Goal: Task Accomplishment & Management: Manage account settings

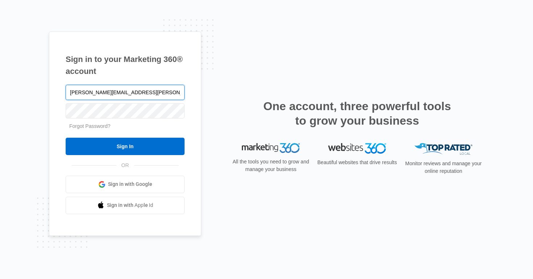
type input "josh.sherman@madwire.com"
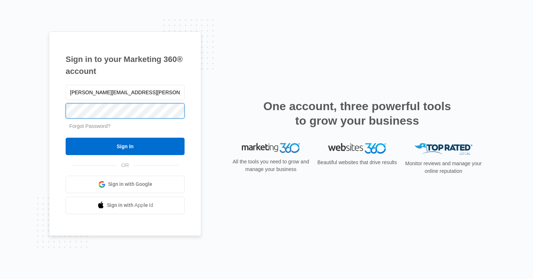
click at [66, 138] on input "Sign In" at bounding box center [125, 146] width 119 height 17
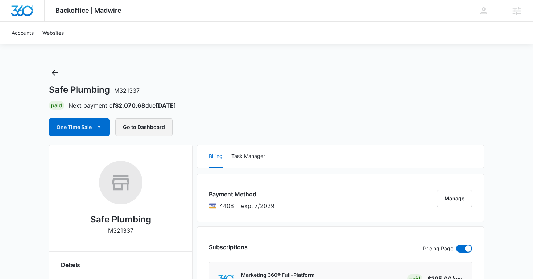
click at [141, 127] on button "Go to Dashboard" at bounding box center [143, 127] width 57 height 17
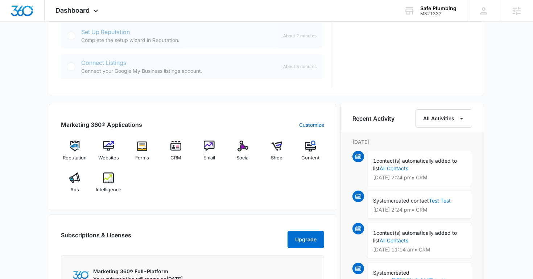
scroll to position [440, 0]
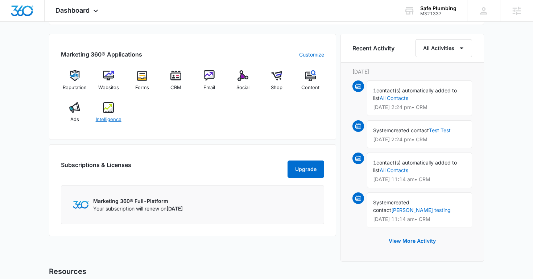
click at [110, 119] on span "Intelligence" at bounding box center [109, 119] width 26 height 7
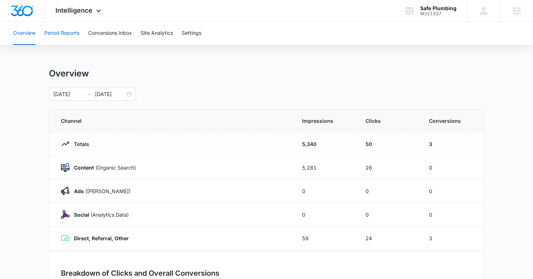
click at [53, 33] on button "Period Reports" at bounding box center [61, 33] width 35 height 23
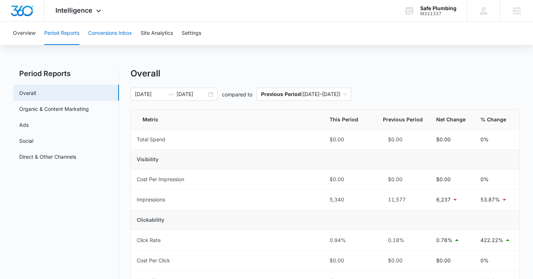
click at [112, 33] on button "Conversions Inbox" at bounding box center [110, 33] width 44 height 23
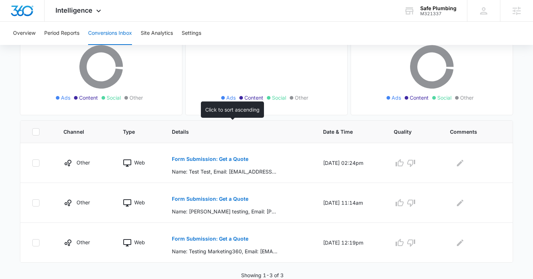
scroll to position [84, 0]
